Goal: Transaction & Acquisition: Purchase product/service

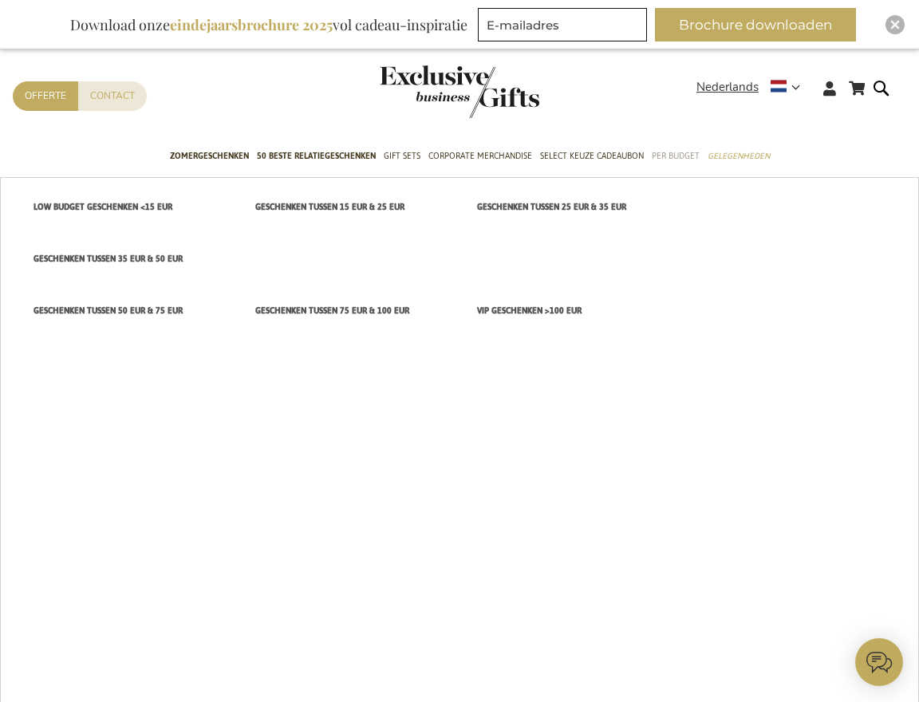
click at [662, 156] on span "Per Budget" at bounding box center [676, 156] width 48 height 17
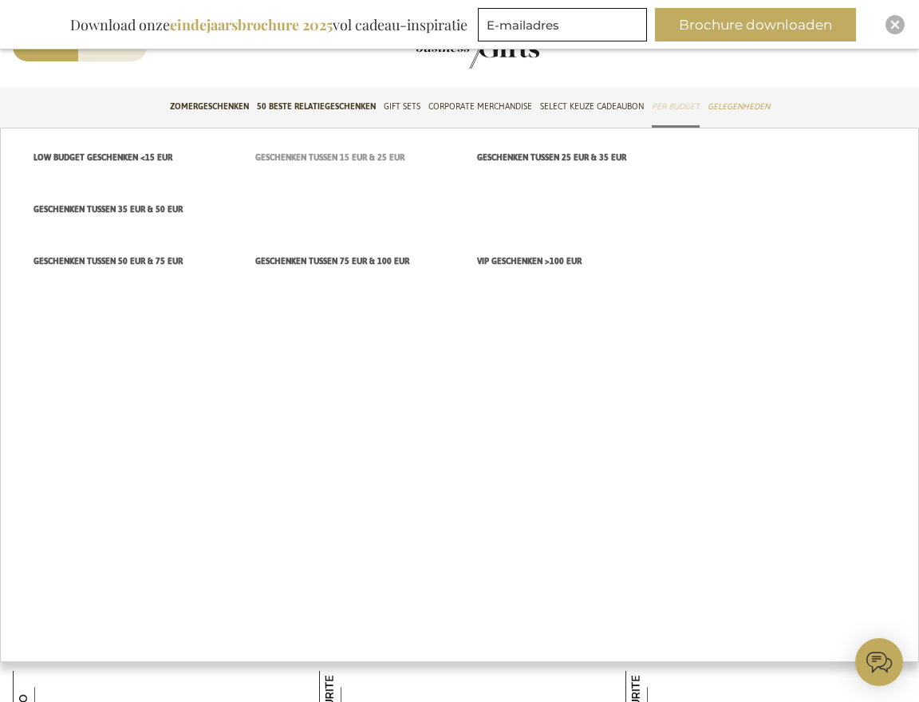
click at [354, 156] on span "Geschenken tussen 15 EUR & 25 EUR" at bounding box center [329, 157] width 149 height 17
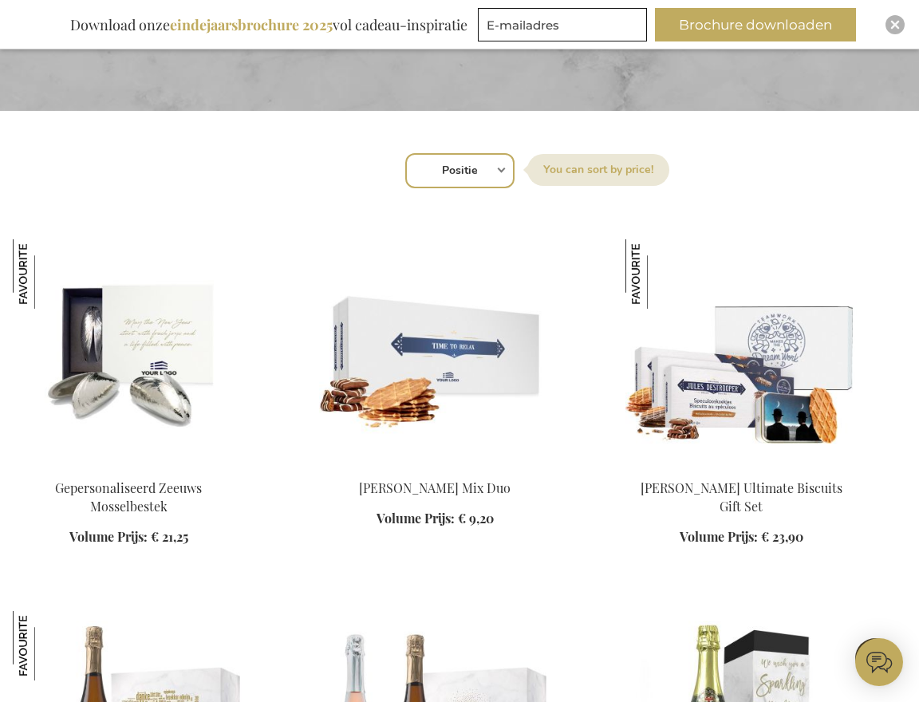
scroll to position [440, 0]
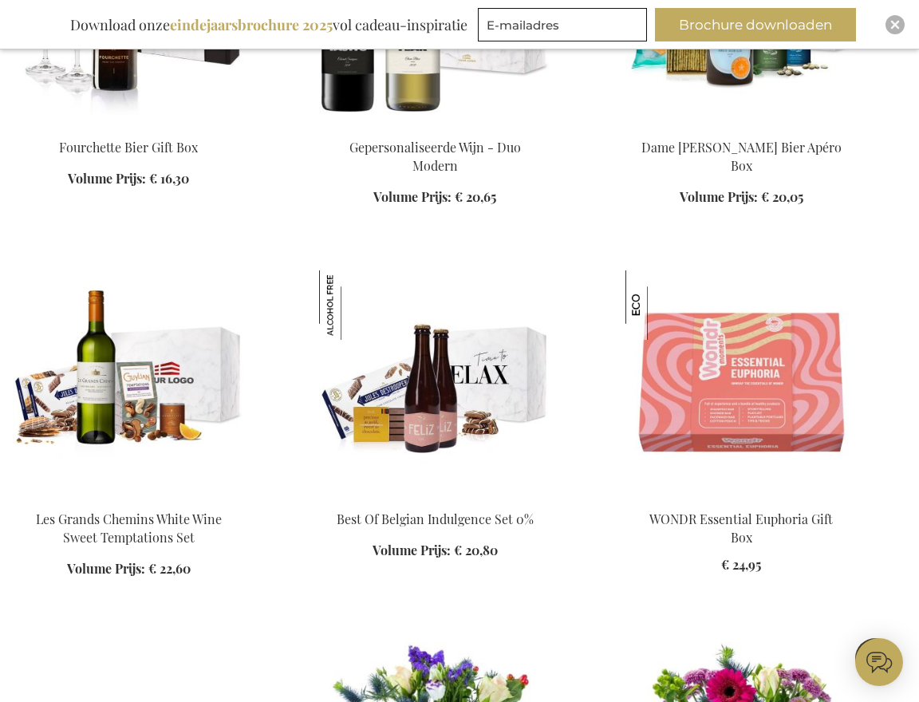
scroll to position [2296, 0]
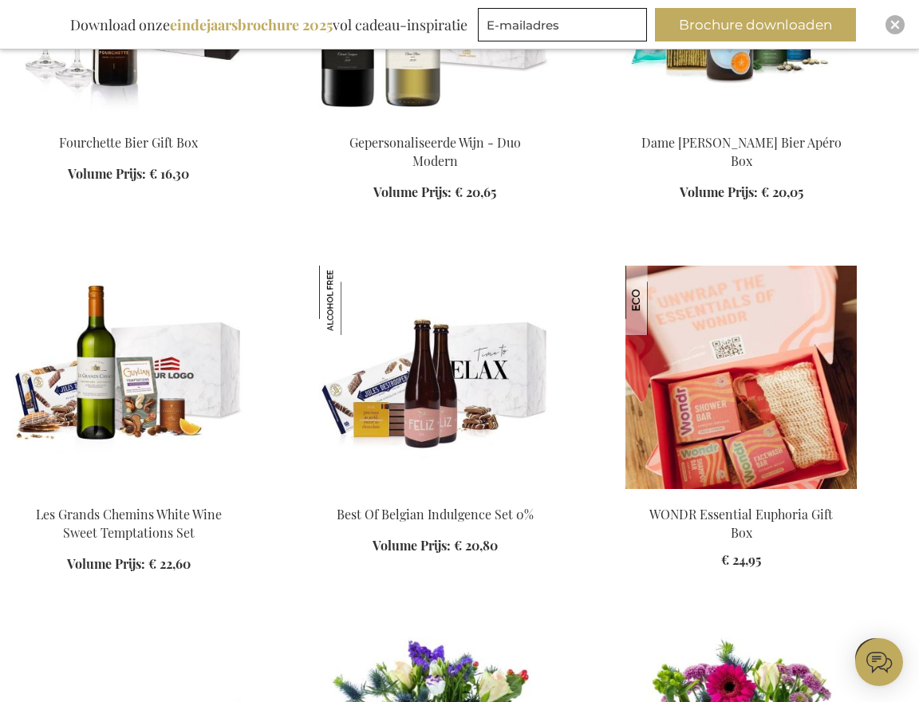
click at [742, 405] on img at bounding box center [741, 377] width 231 height 223
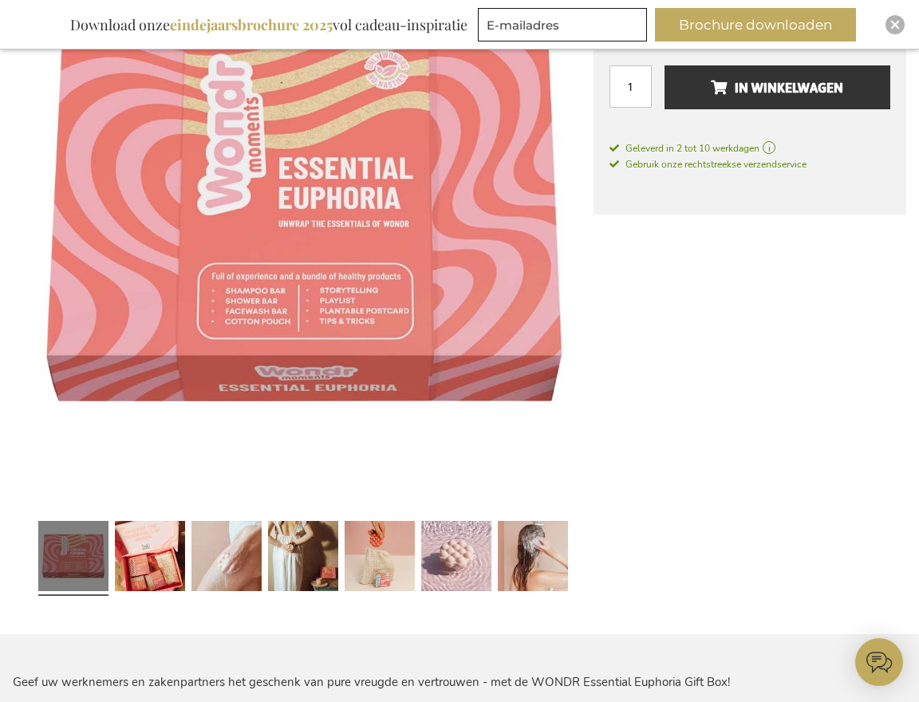
scroll to position [287, 0]
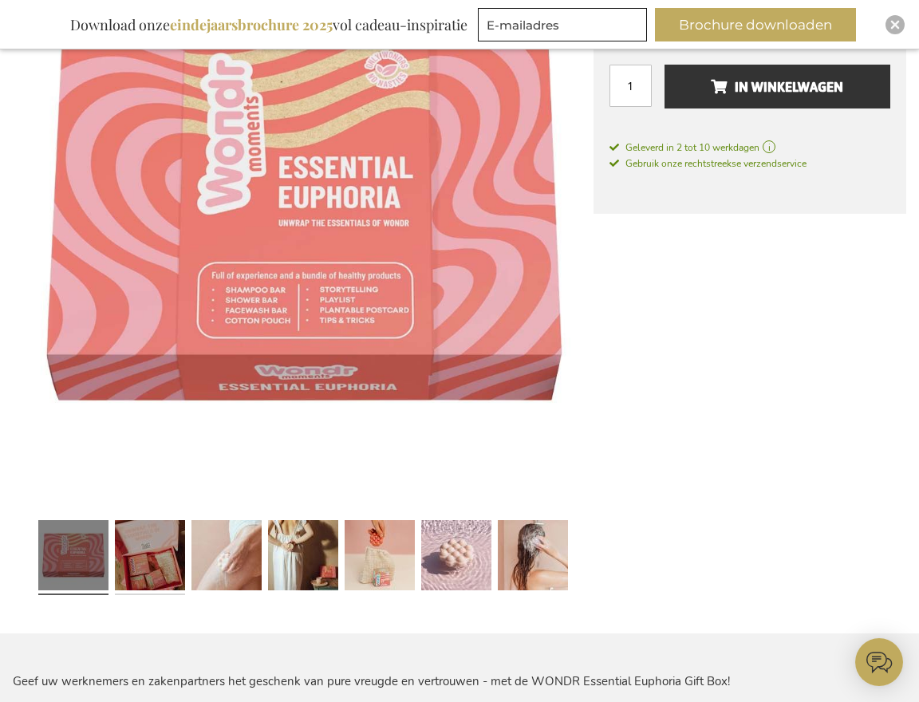
click at [149, 544] on link at bounding box center [150, 558] width 70 height 88
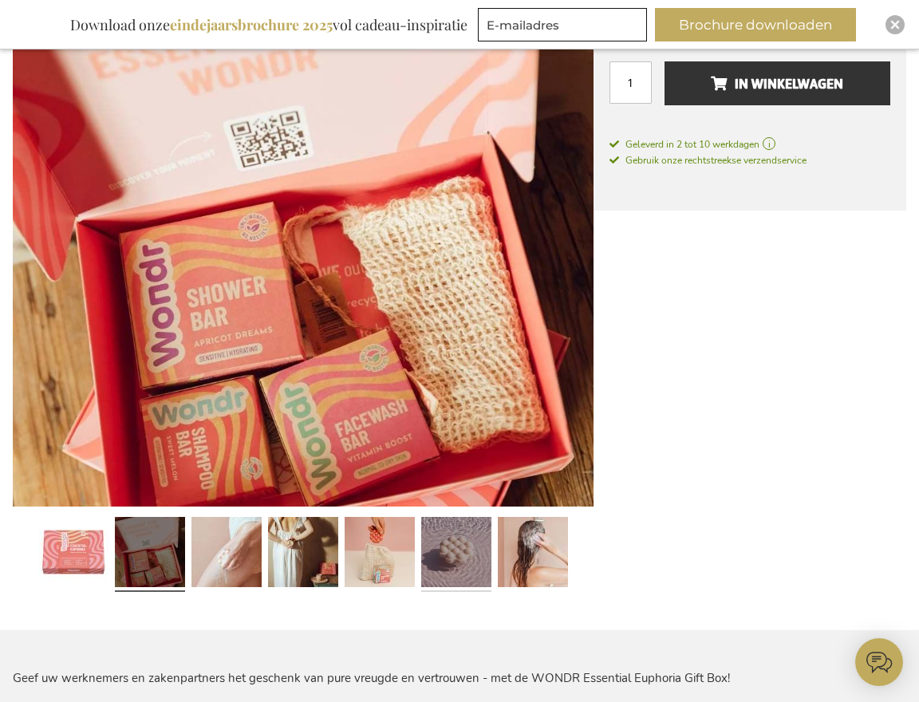
scroll to position [292, 0]
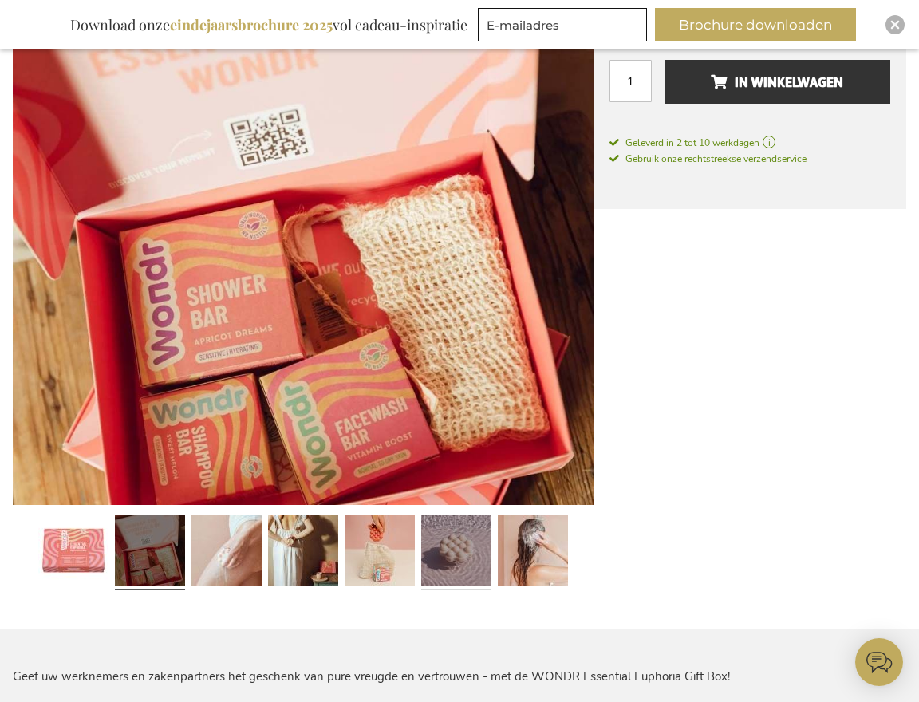
click at [462, 563] on link at bounding box center [456, 553] width 70 height 88
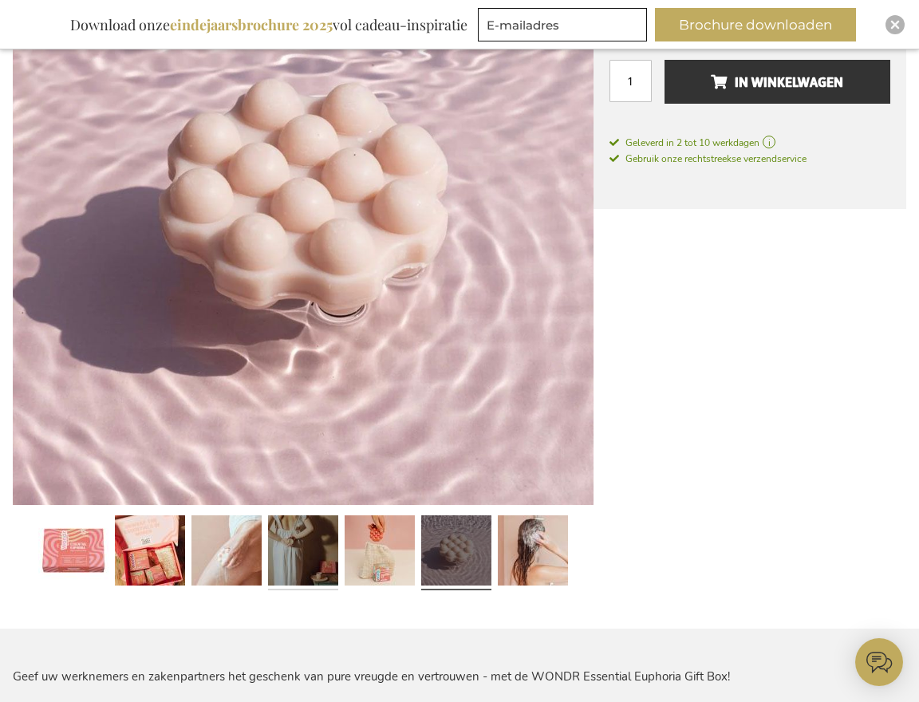
click at [311, 557] on link at bounding box center [303, 553] width 70 height 88
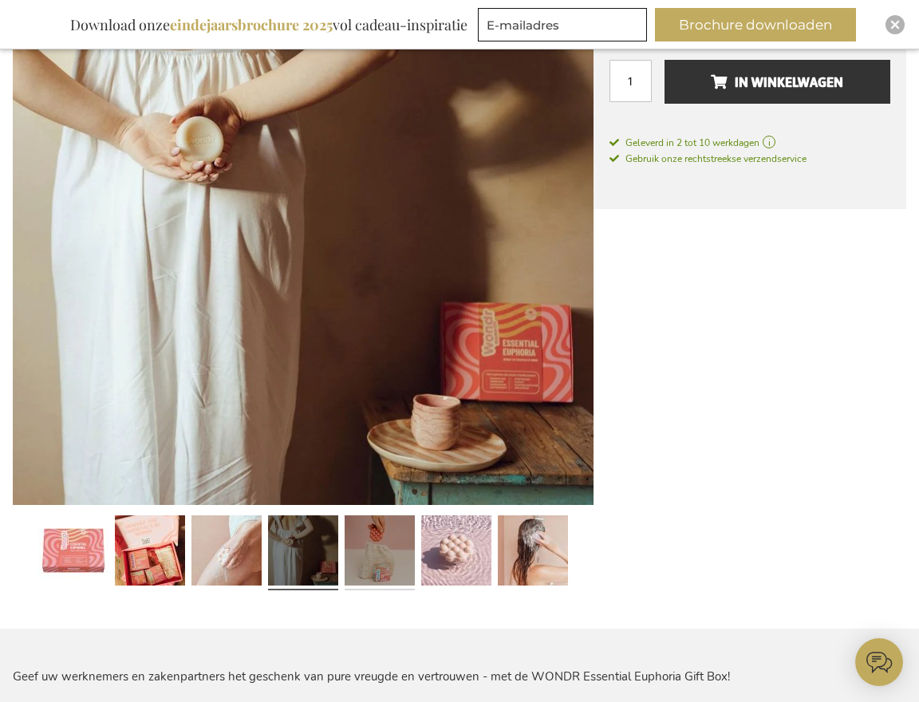
click at [394, 561] on link at bounding box center [380, 553] width 70 height 88
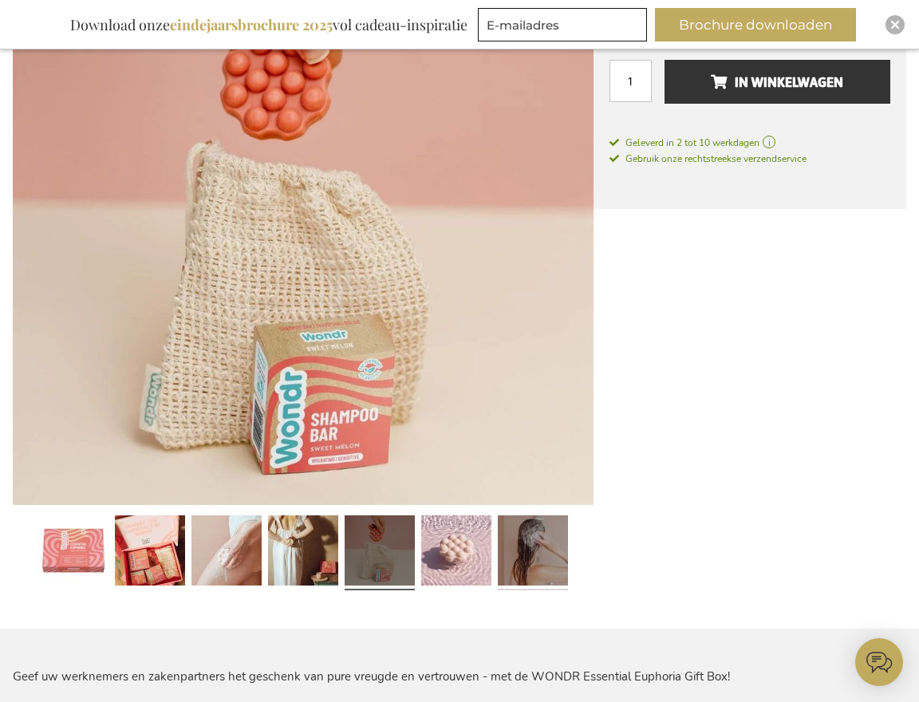
click at [537, 543] on link at bounding box center [533, 553] width 70 height 88
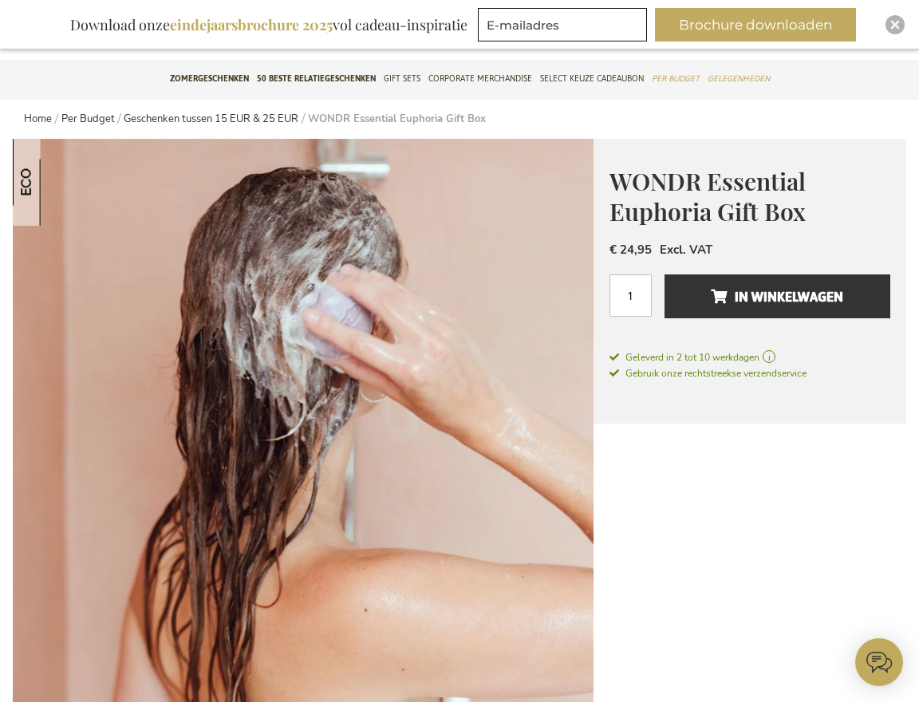
scroll to position [76, 0]
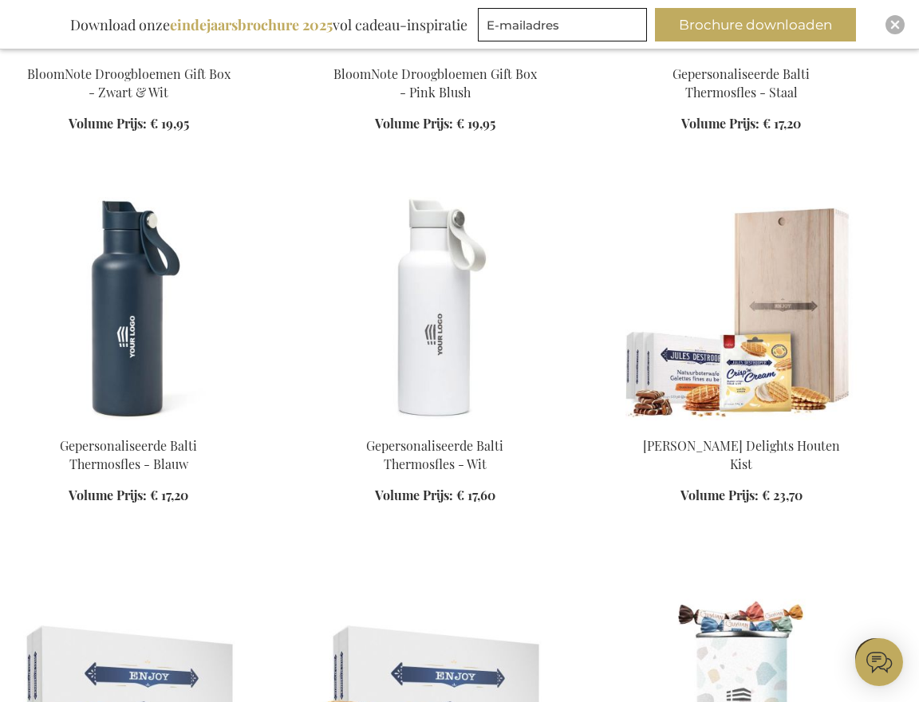
scroll to position [2545, 0]
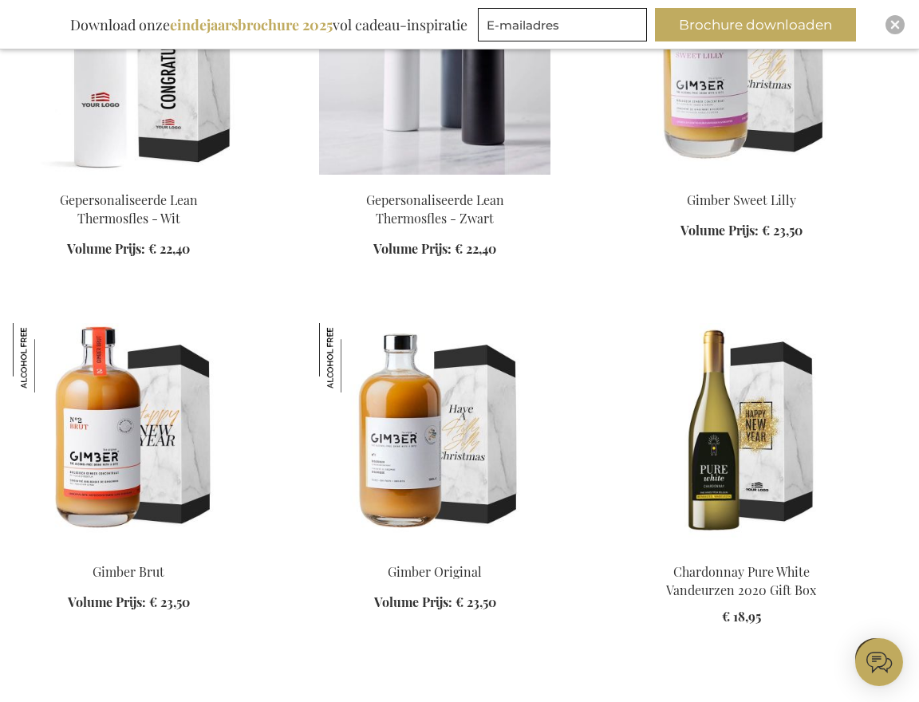
scroll to position [7848, 0]
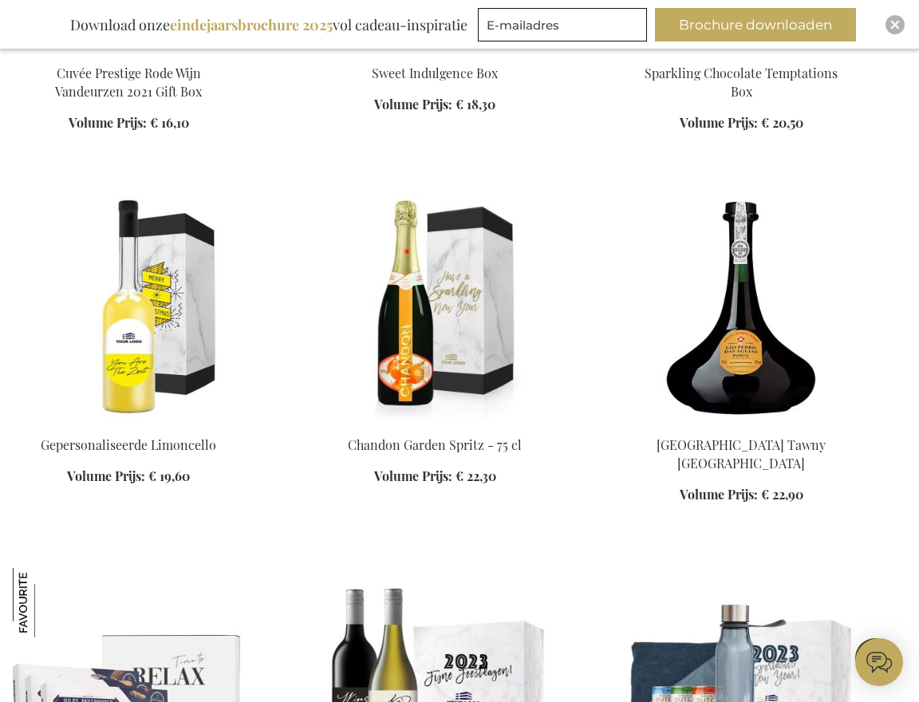
scroll to position [8762, 0]
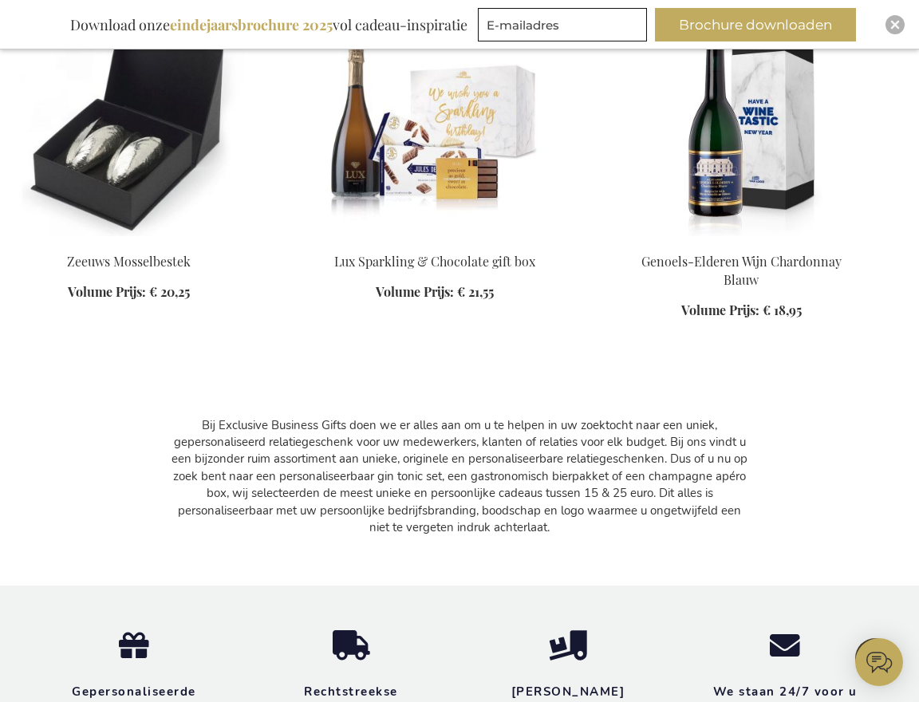
scroll to position [11205, 0]
